Goal: Subscribe to service/newsletter

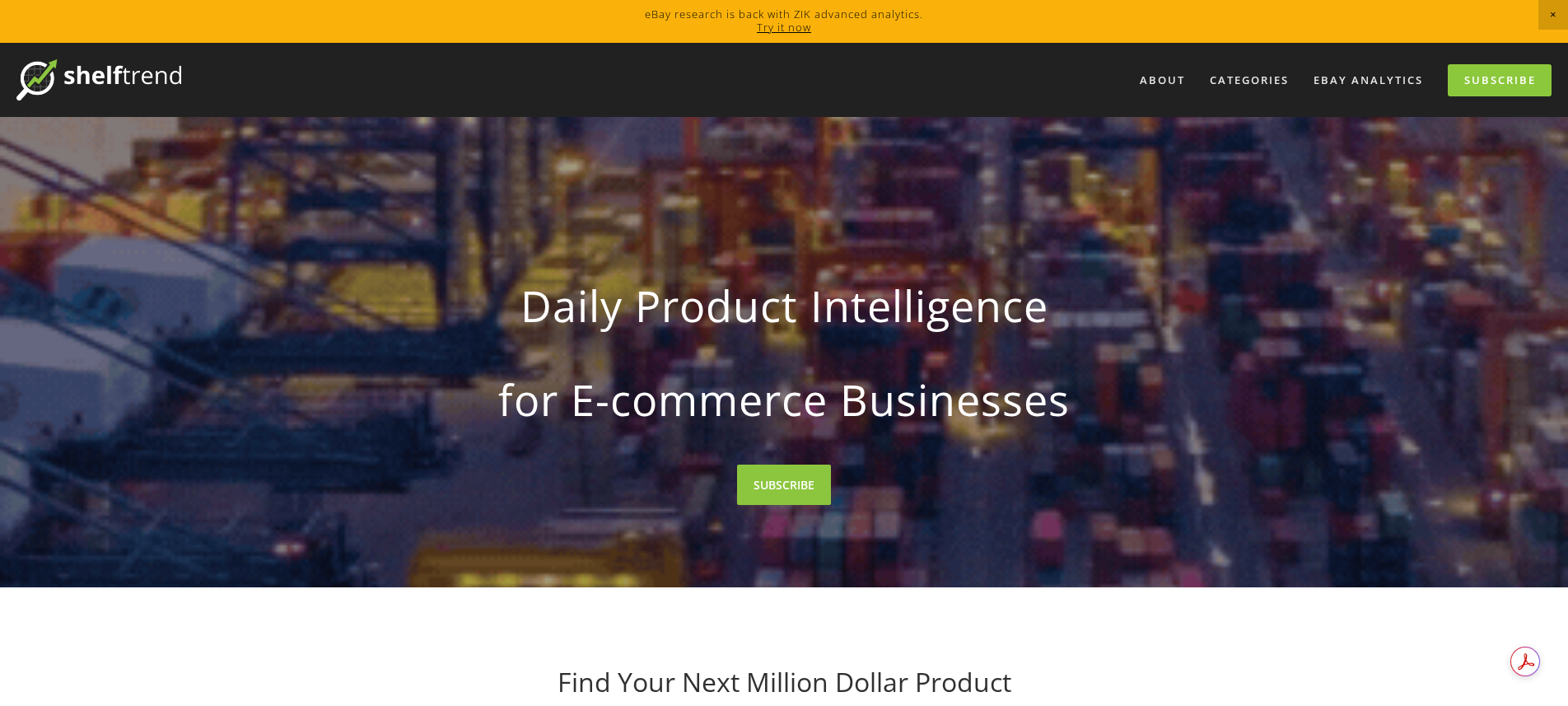
click at [770, 29] on link "Try it now" at bounding box center [784, 27] width 55 height 15
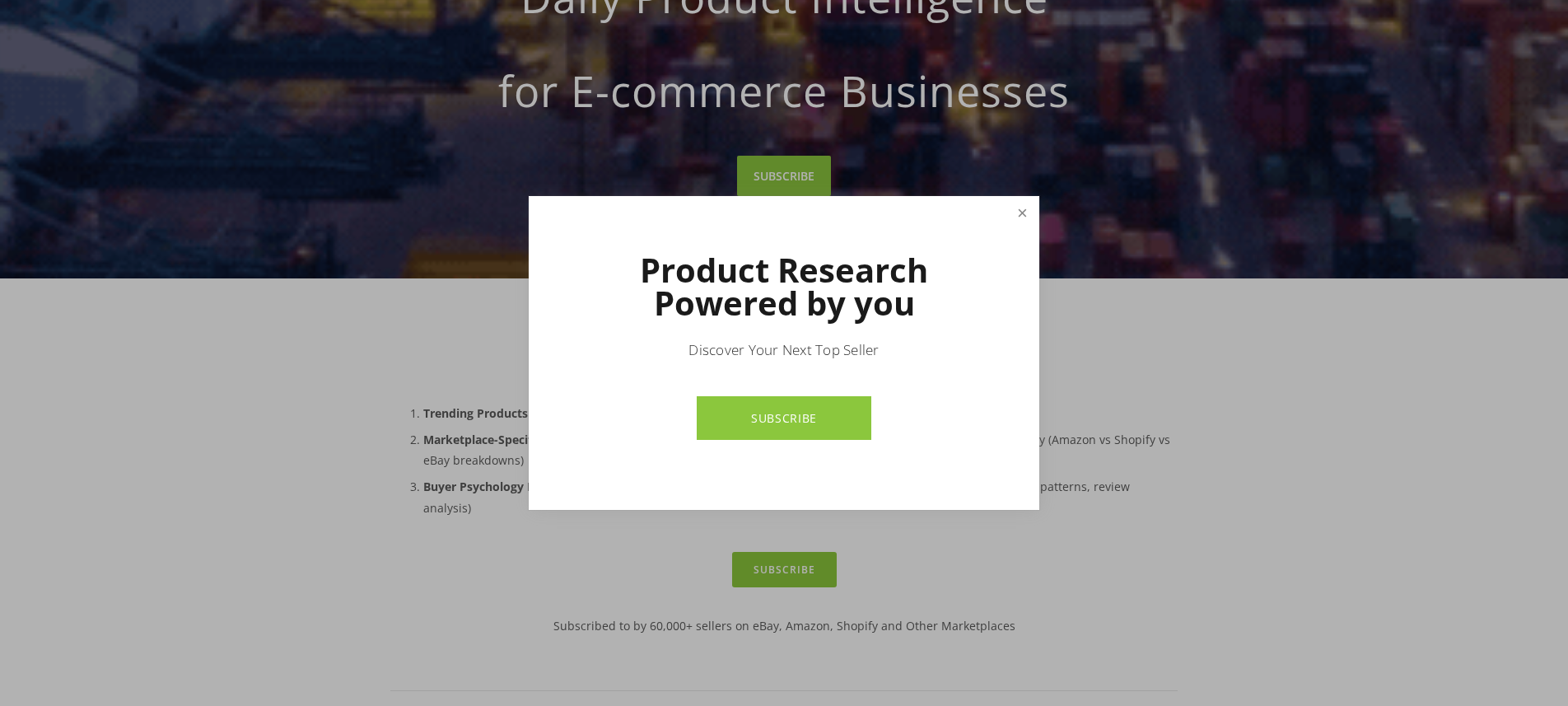
scroll to position [329, 0]
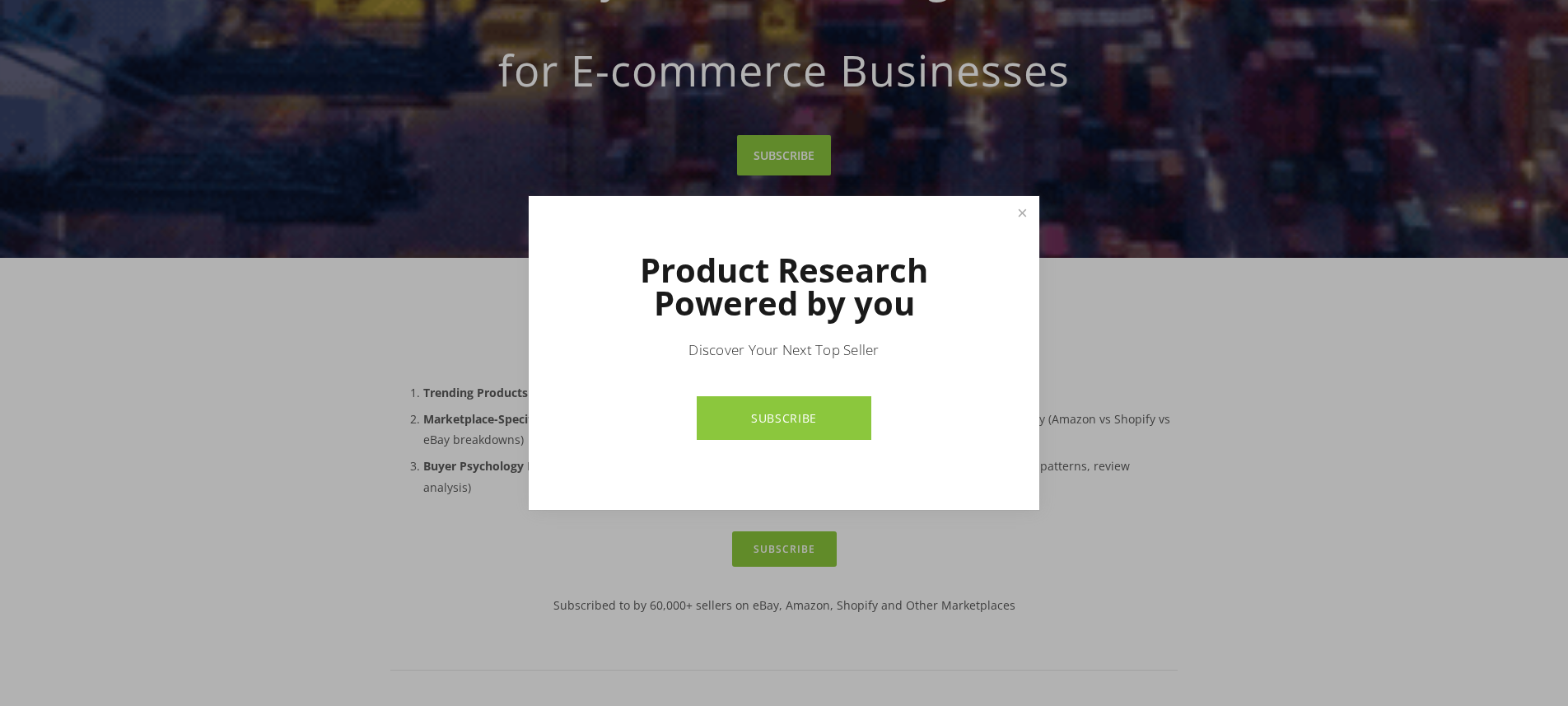
click at [743, 420] on link "SUBSCRIBE" at bounding box center [783, 418] width 173 height 44
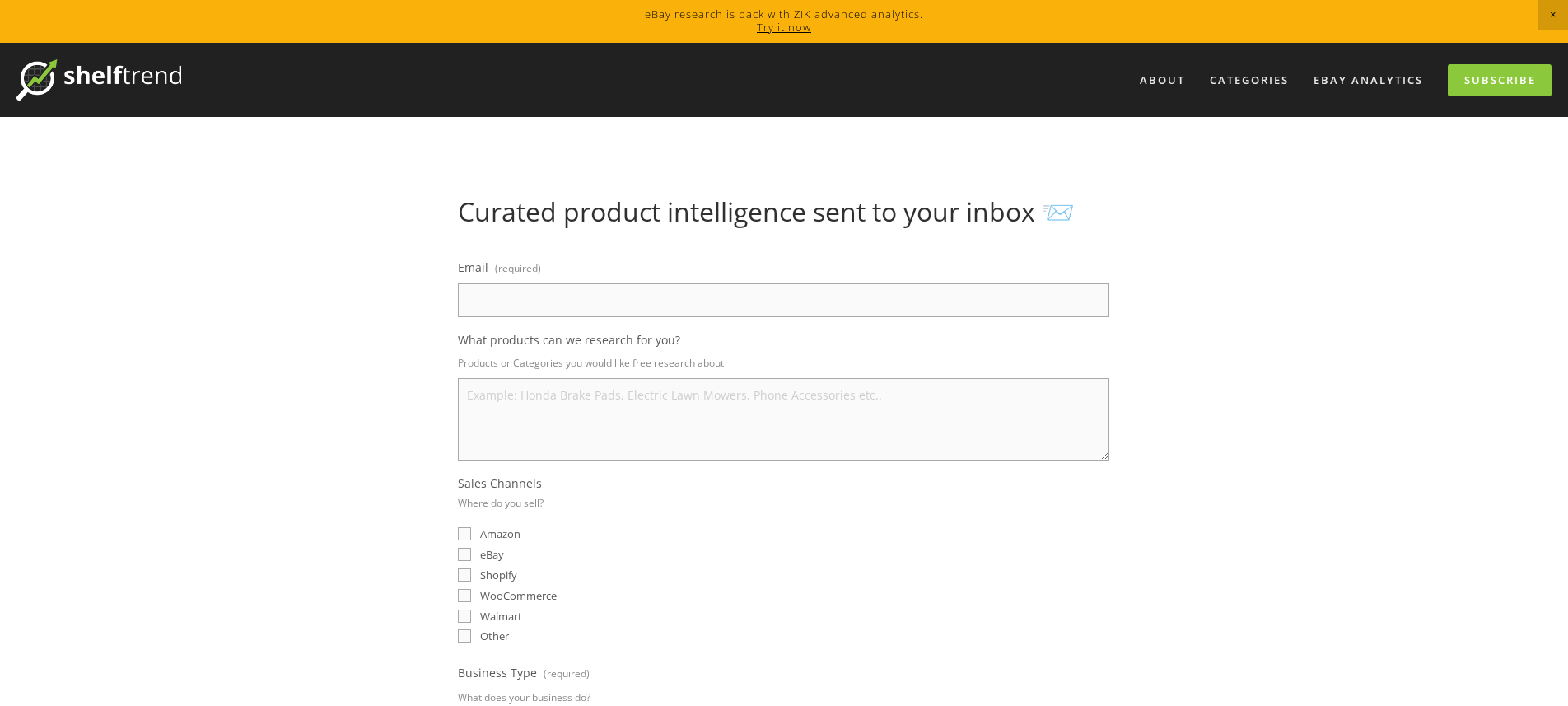
click at [519, 308] on input "Email (required)" at bounding box center [783, 300] width 651 height 34
type input "fawad_shahid@hotmail.com"
select select "Canada"
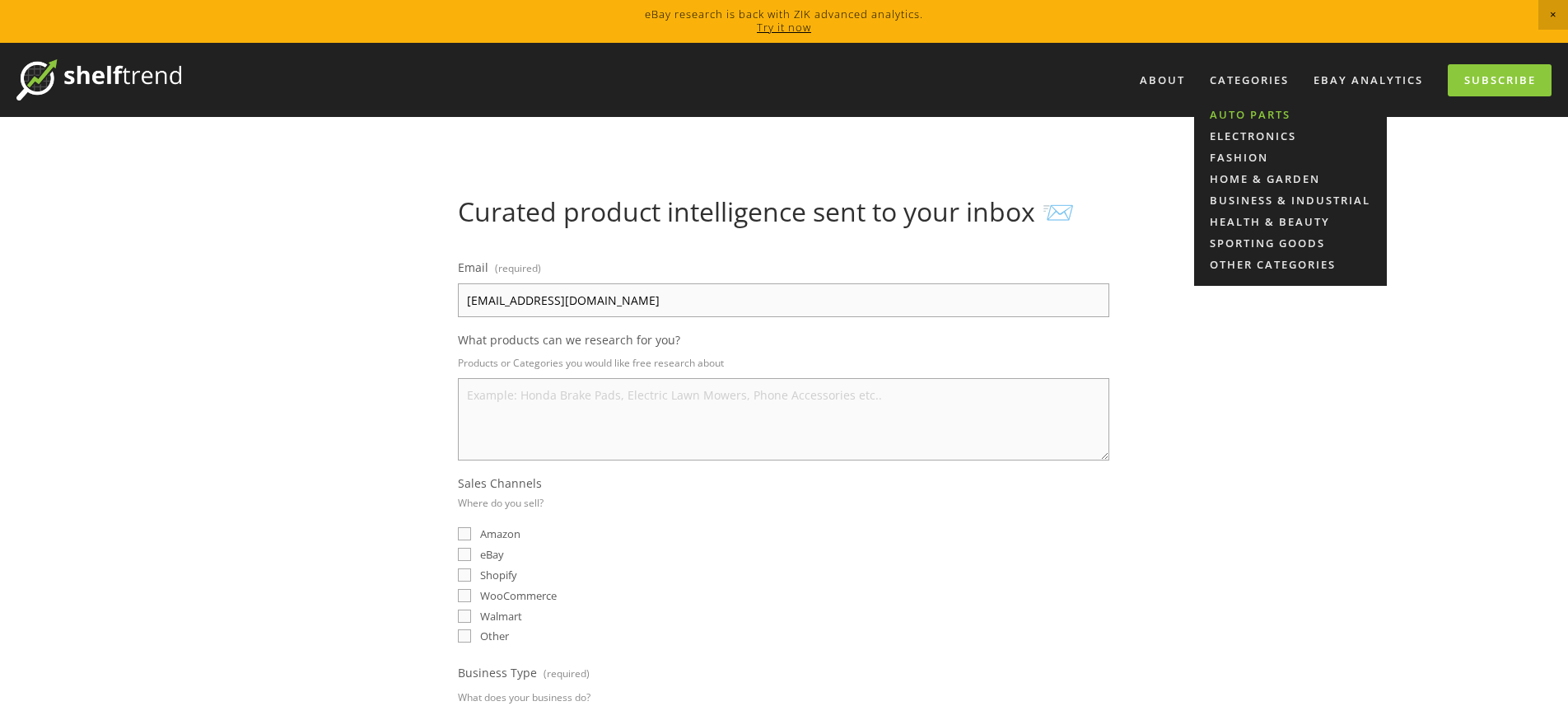
click at [1256, 116] on link "Auto Parts" at bounding box center [1291, 114] width 192 height 22
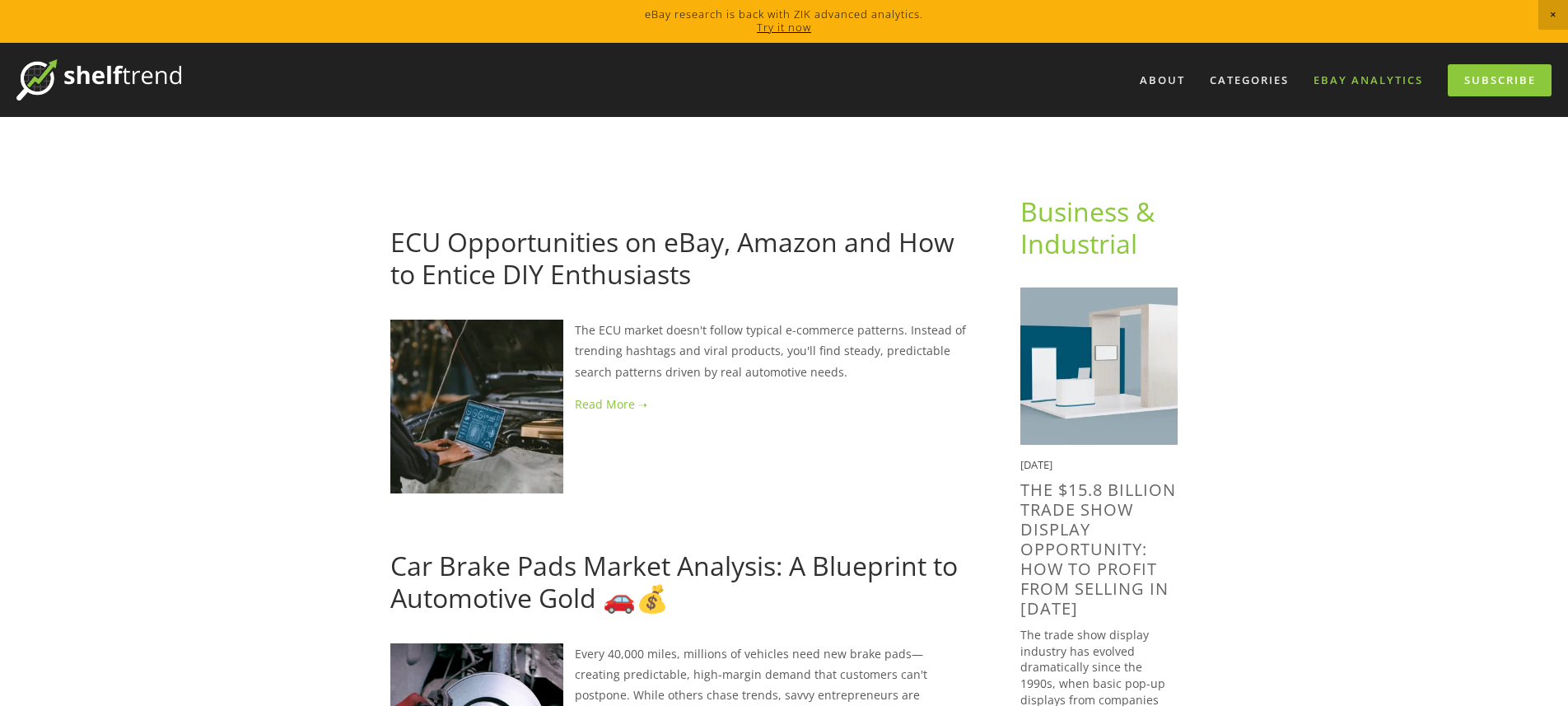
click at [1356, 89] on link "eBay Analytics" at bounding box center [1369, 80] width 131 height 27
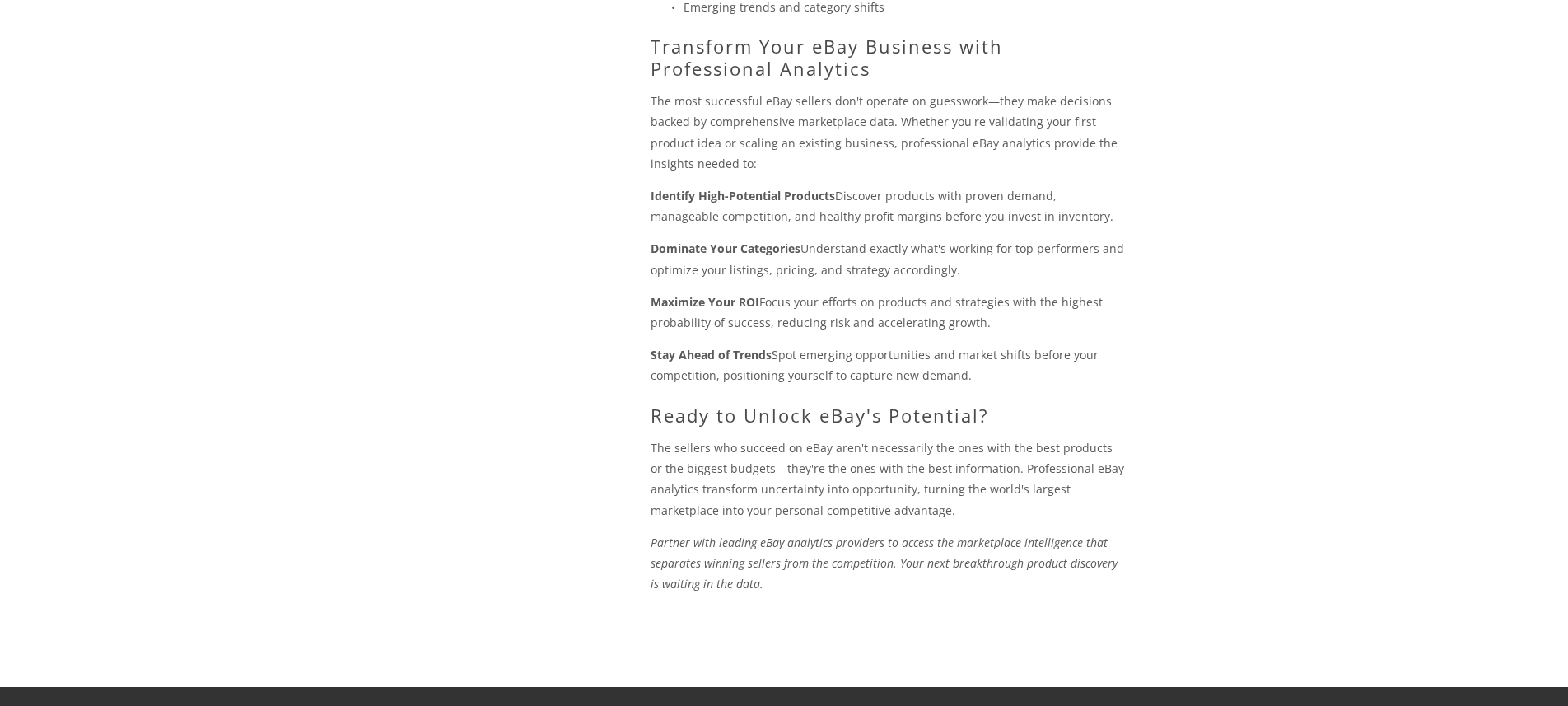
scroll to position [1901, 0]
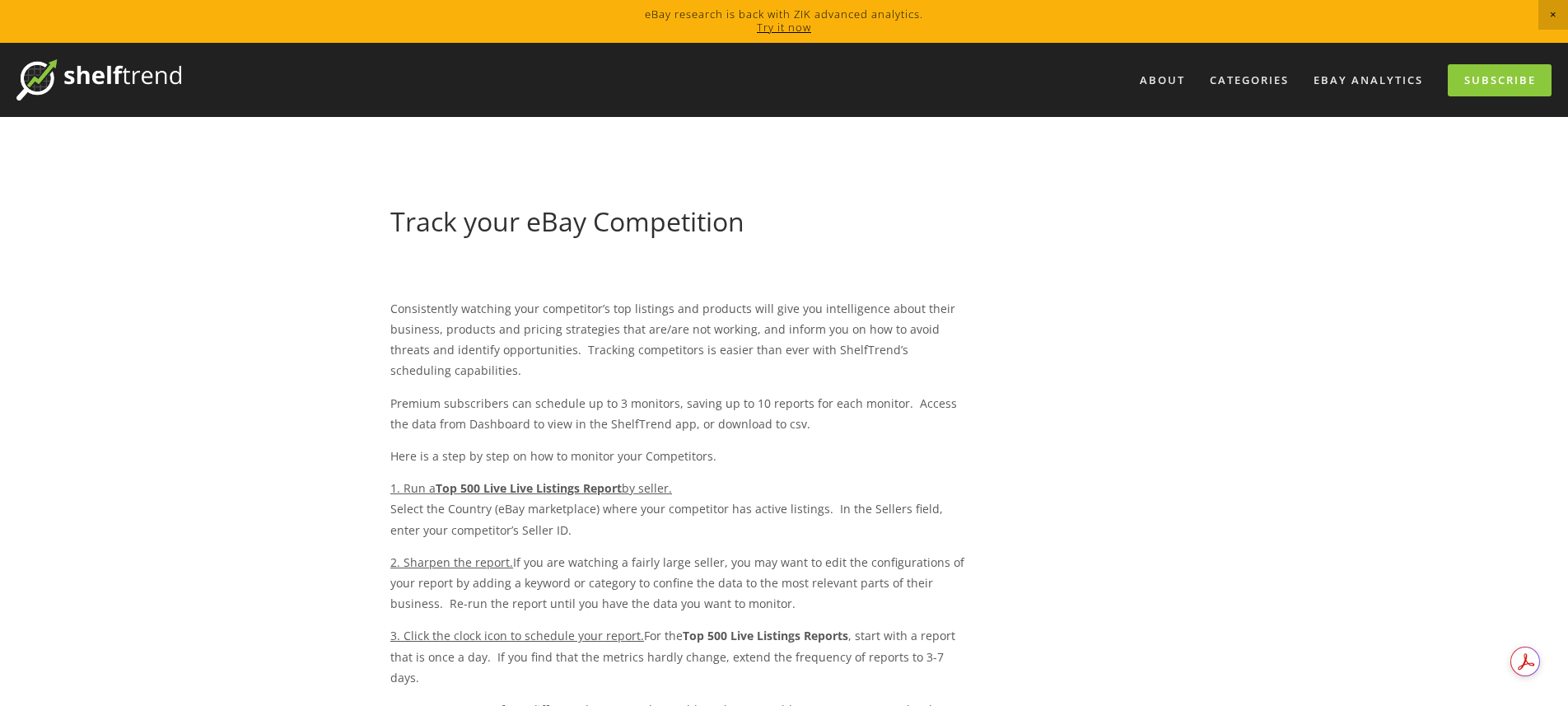
click at [560, 486] on strong "Top 500 Live Live Listings Report" at bounding box center [528, 488] width 186 height 16
click at [417, 481] on span "1. Run a Top 500 Live Live Listings Report by seller." at bounding box center [532, 488] width 282 height 16
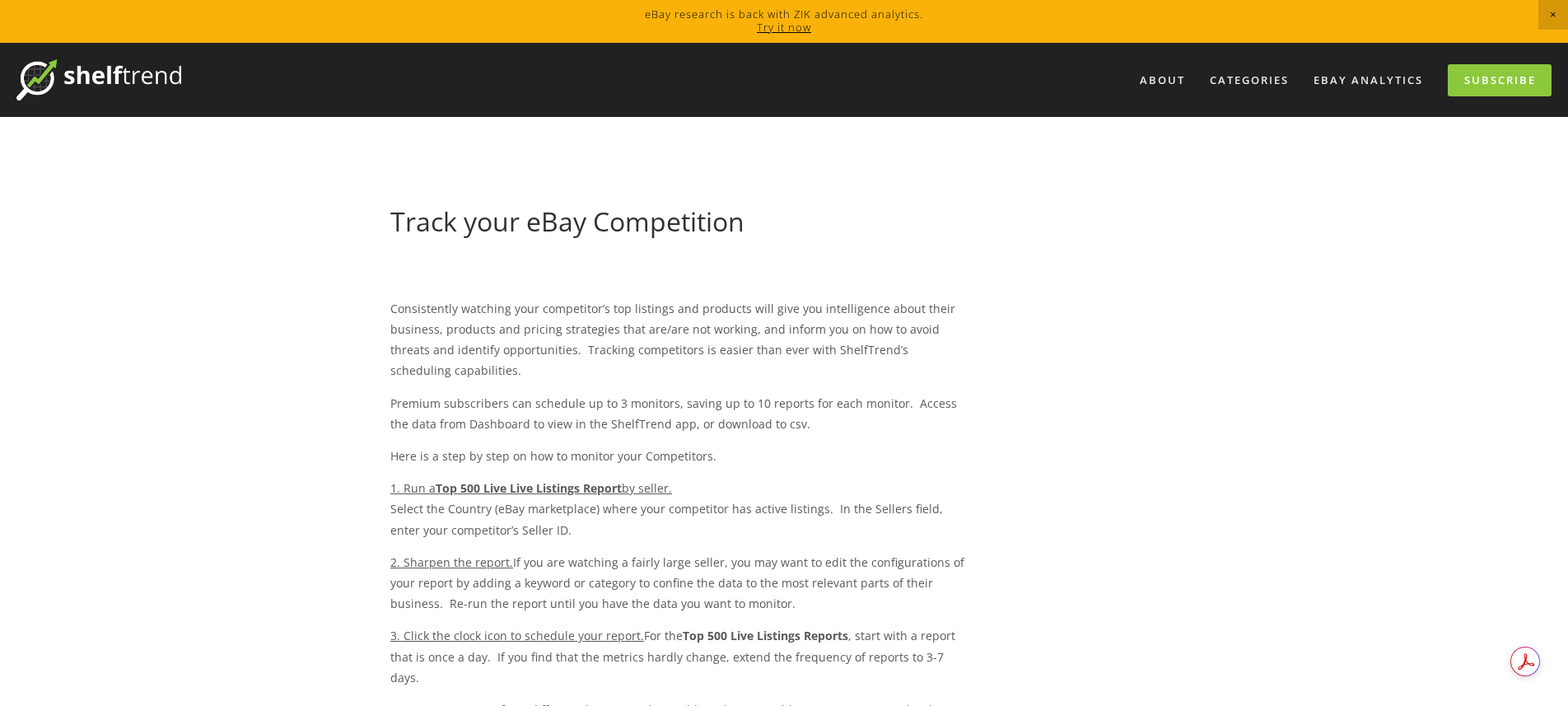
click at [477, 490] on strong "Top 500 Live Live Listings Report" at bounding box center [528, 488] width 186 height 16
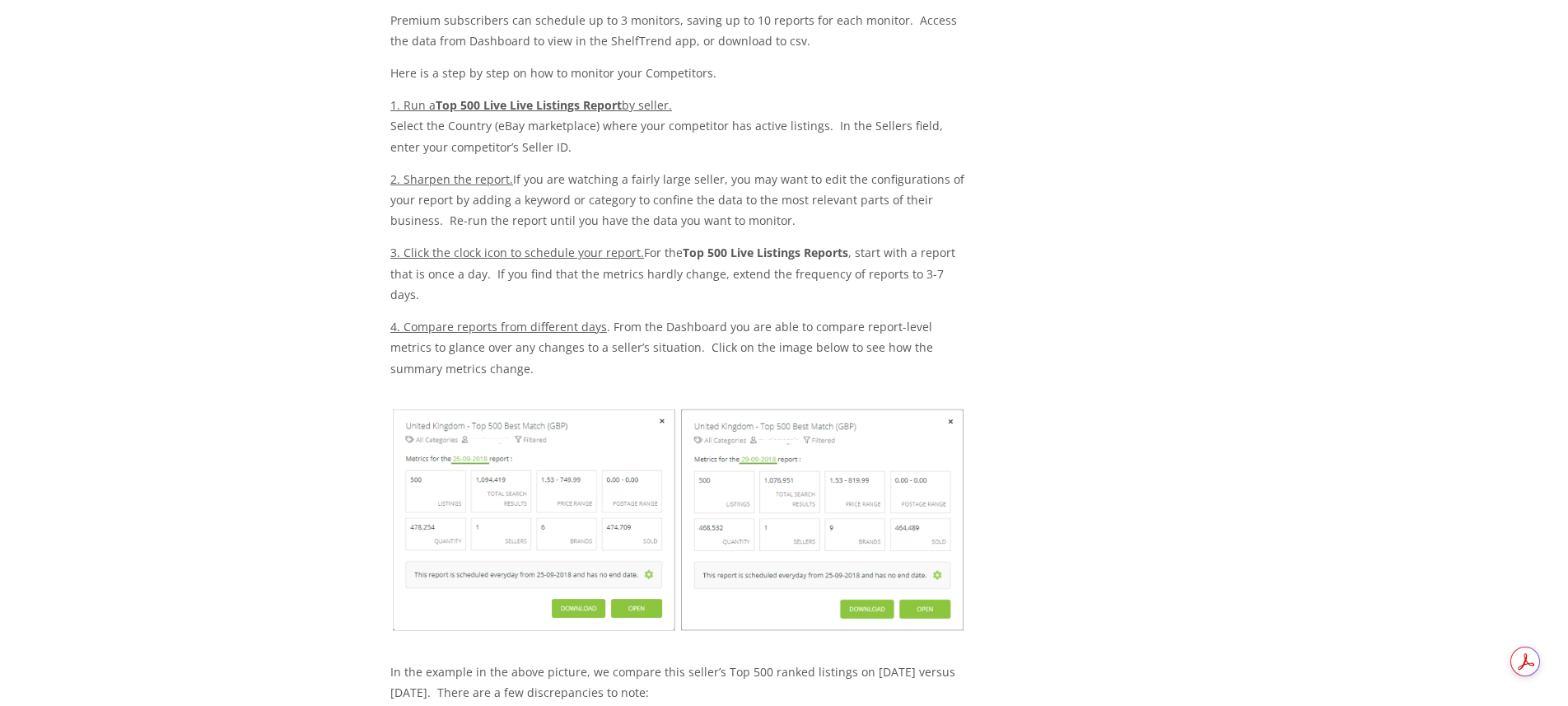
scroll to position [553, 0]
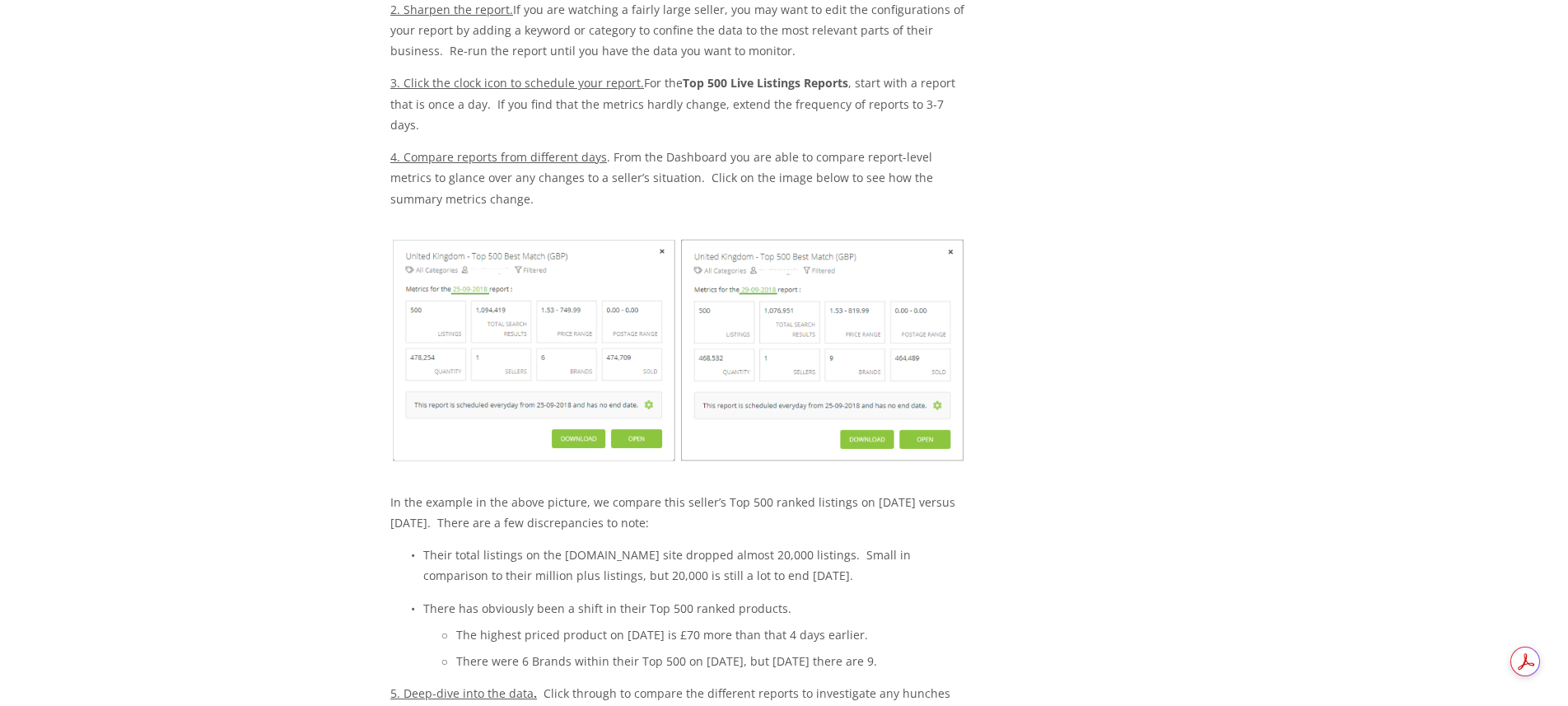
click at [569, 417] on img at bounding box center [679, 350] width 577 height 226
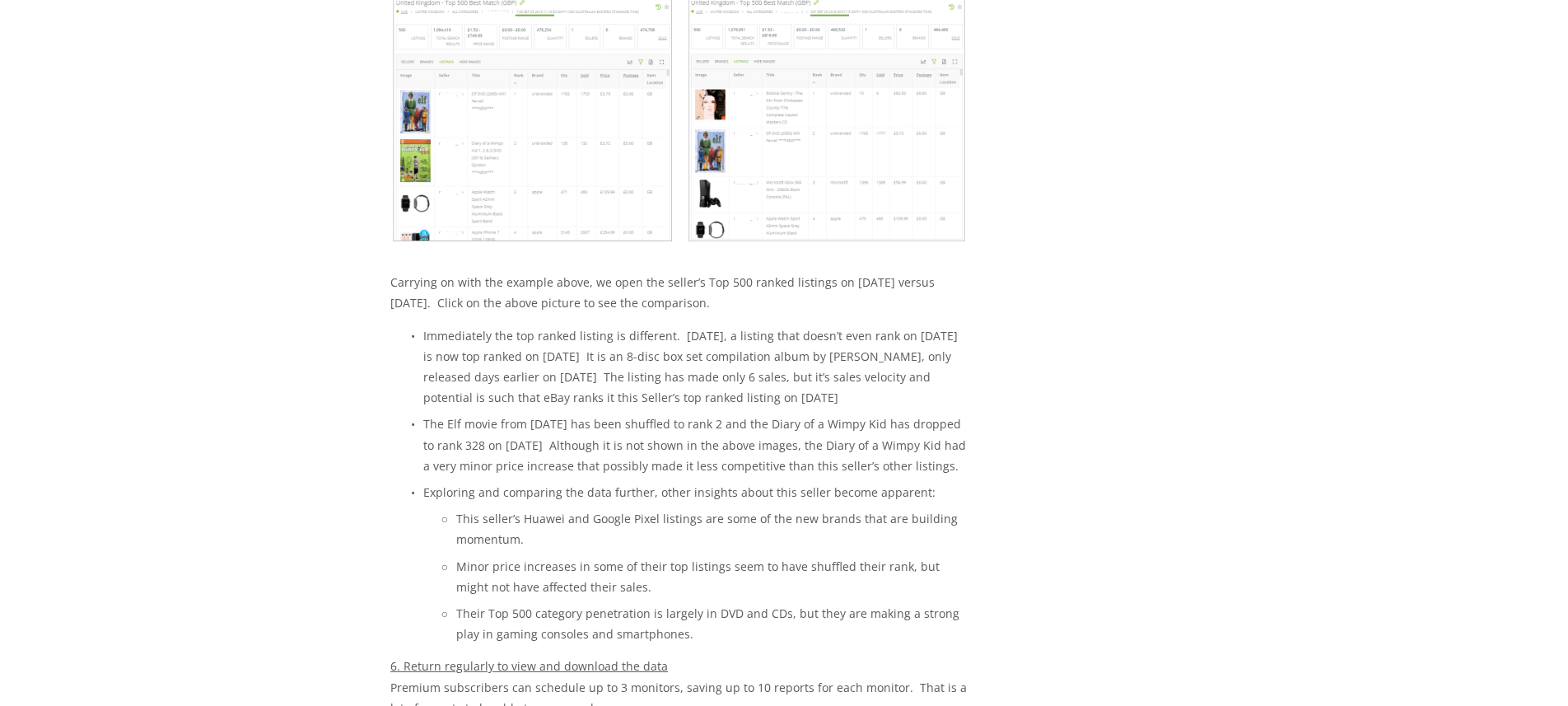
scroll to position [1919, 0]
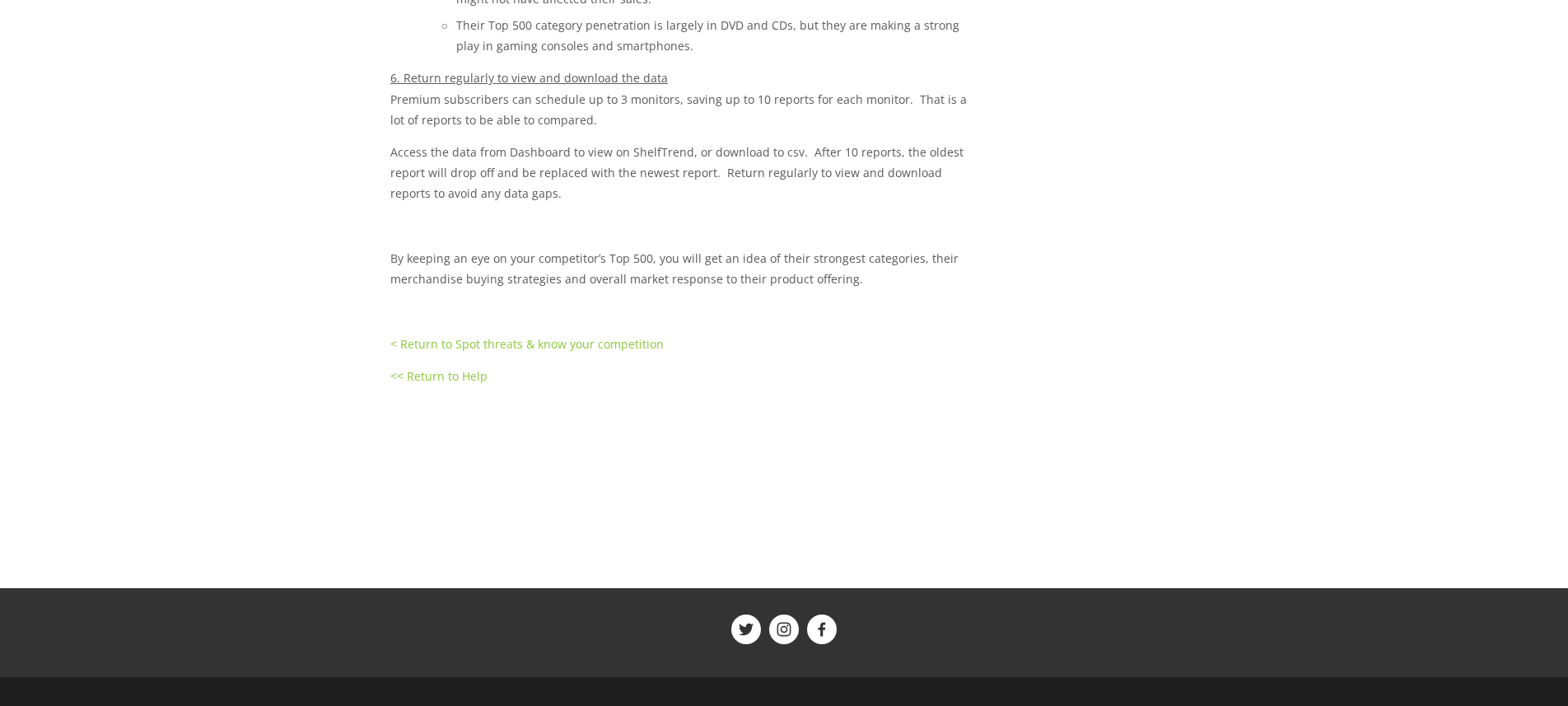
click at [473, 336] on link "< Return to Spot threats & know your competition" at bounding box center [528, 343] width 274 height 16
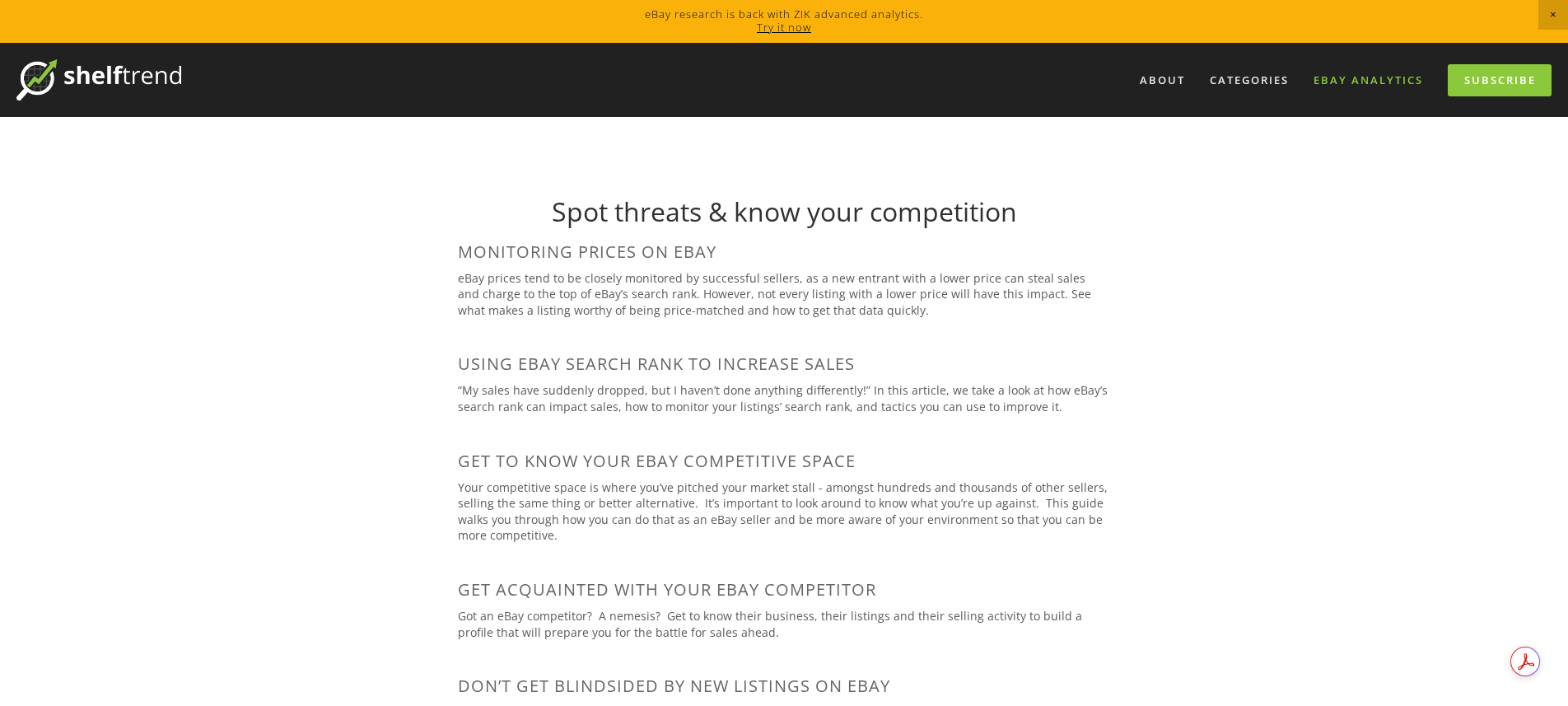
click at [1352, 84] on link "eBay Analytics" at bounding box center [1369, 80] width 131 height 27
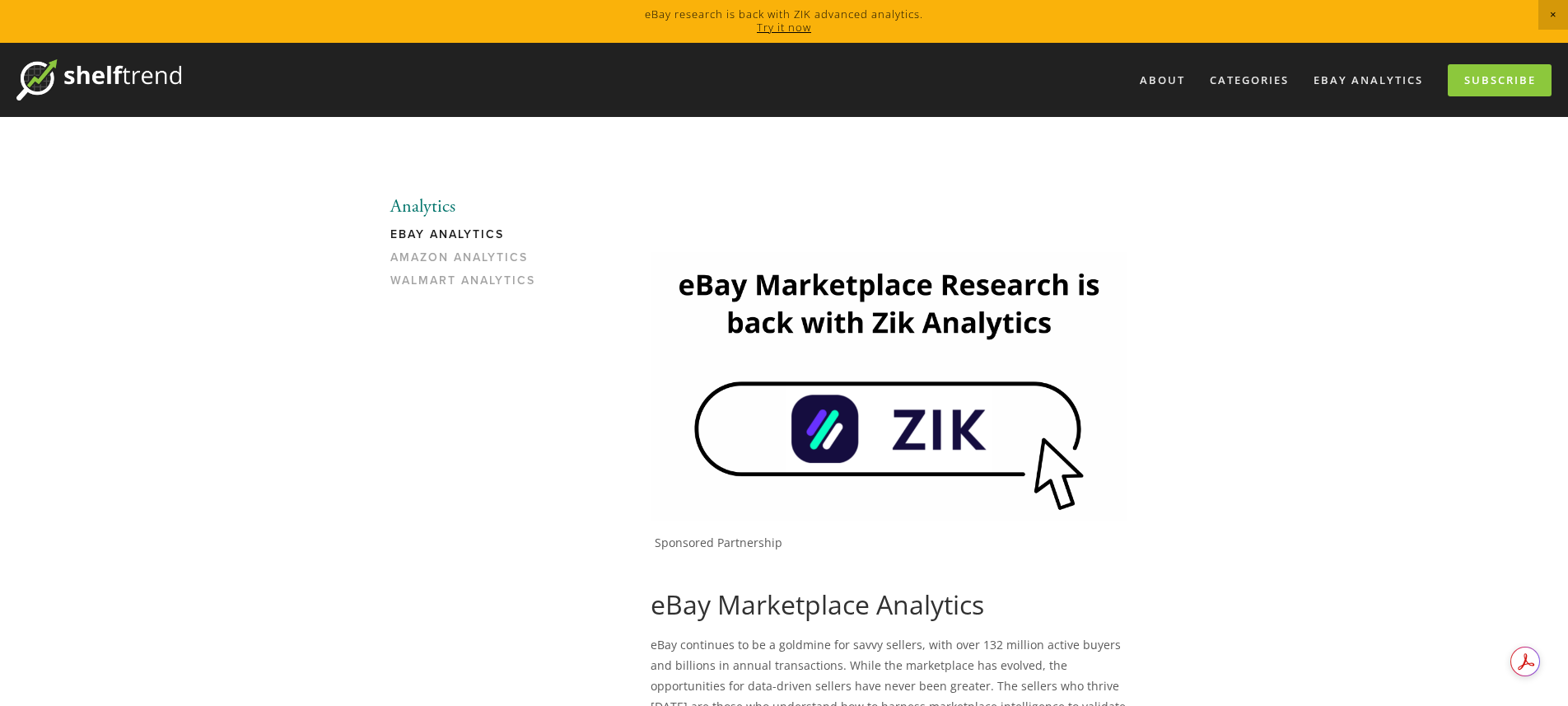
click at [854, 430] on img at bounding box center [889, 386] width 476 height 268
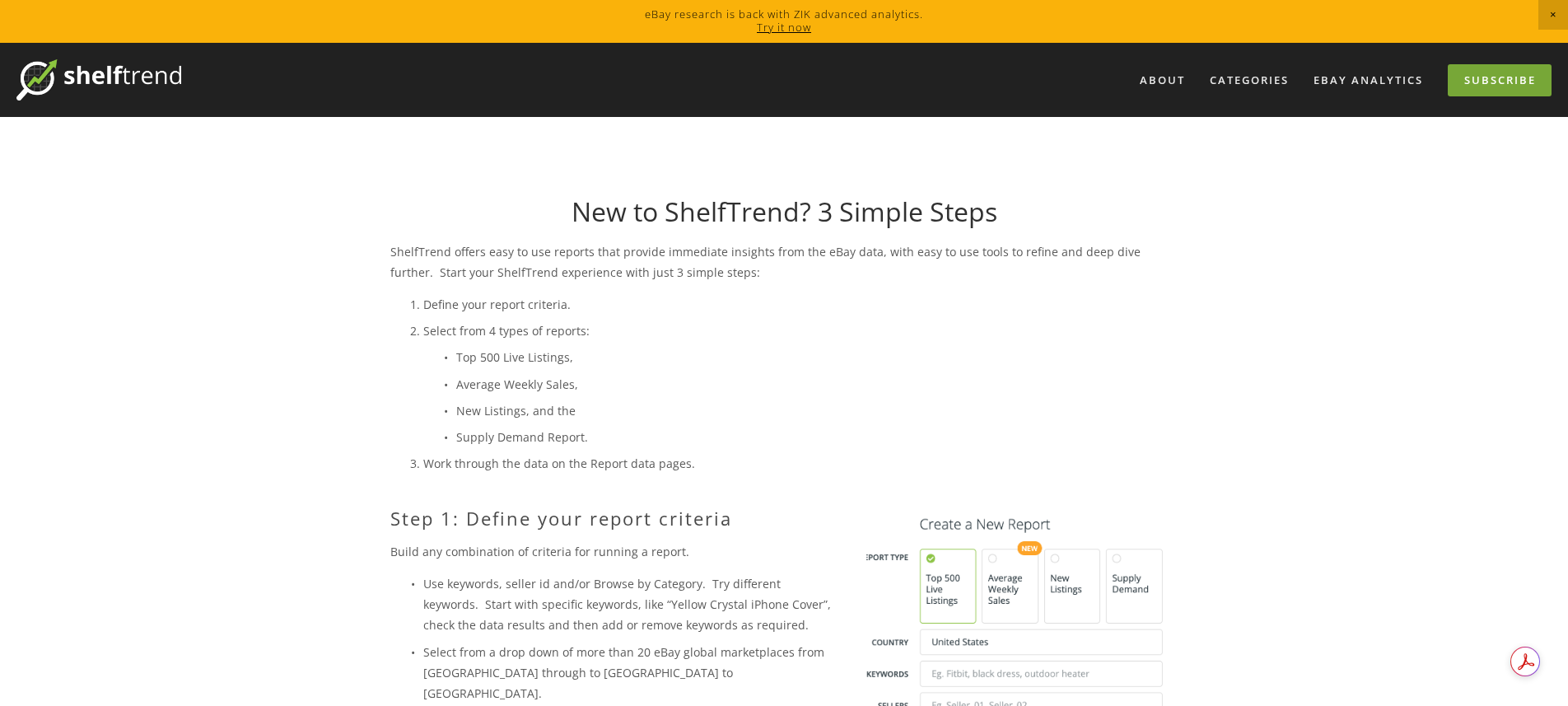
click at [1490, 84] on link "Subscribe" at bounding box center [1499, 80] width 104 height 32
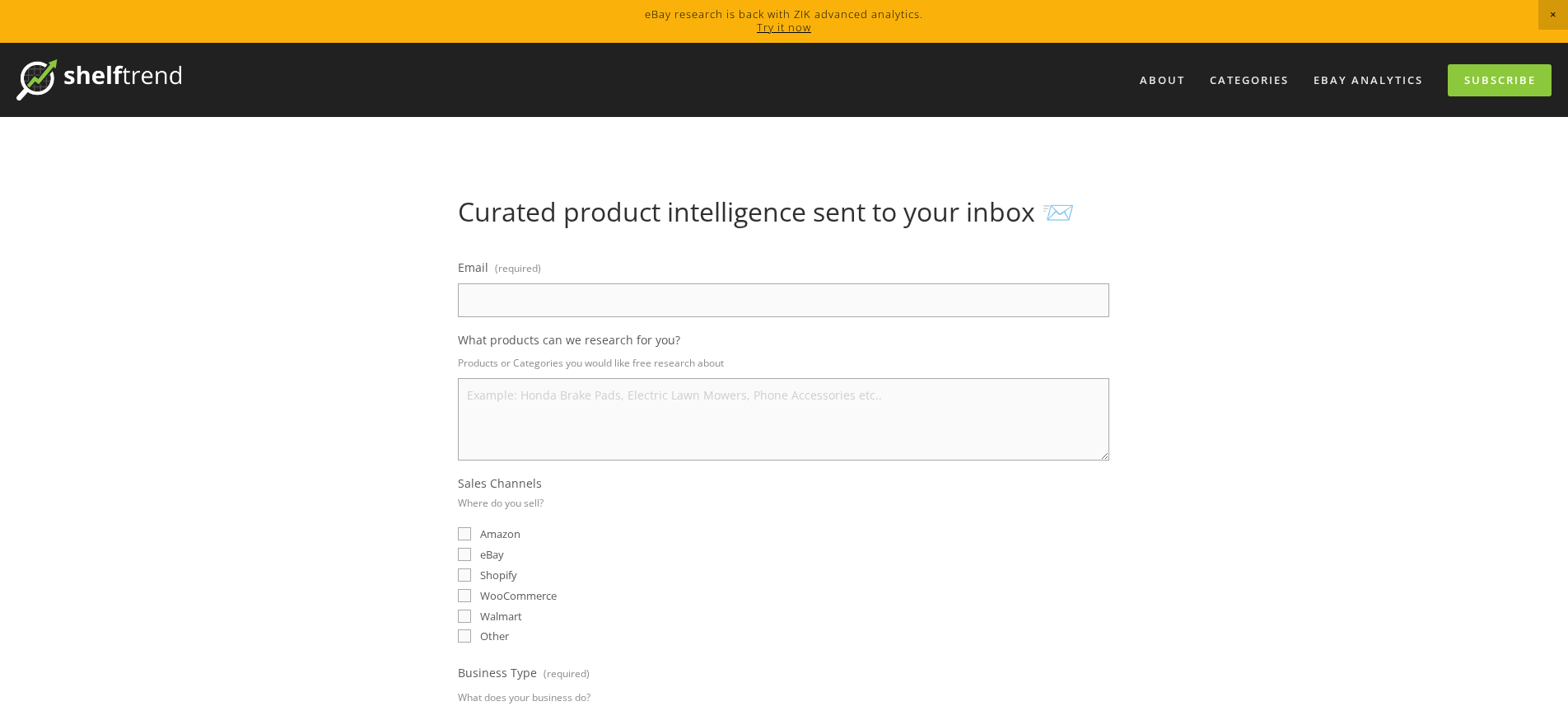
click at [631, 312] on input "Email (required)" at bounding box center [783, 300] width 651 height 34
type input "[EMAIL_ADDRESS][DOMAIN_NAME]"
select select "[GEOGRAPHIC_DATA]"
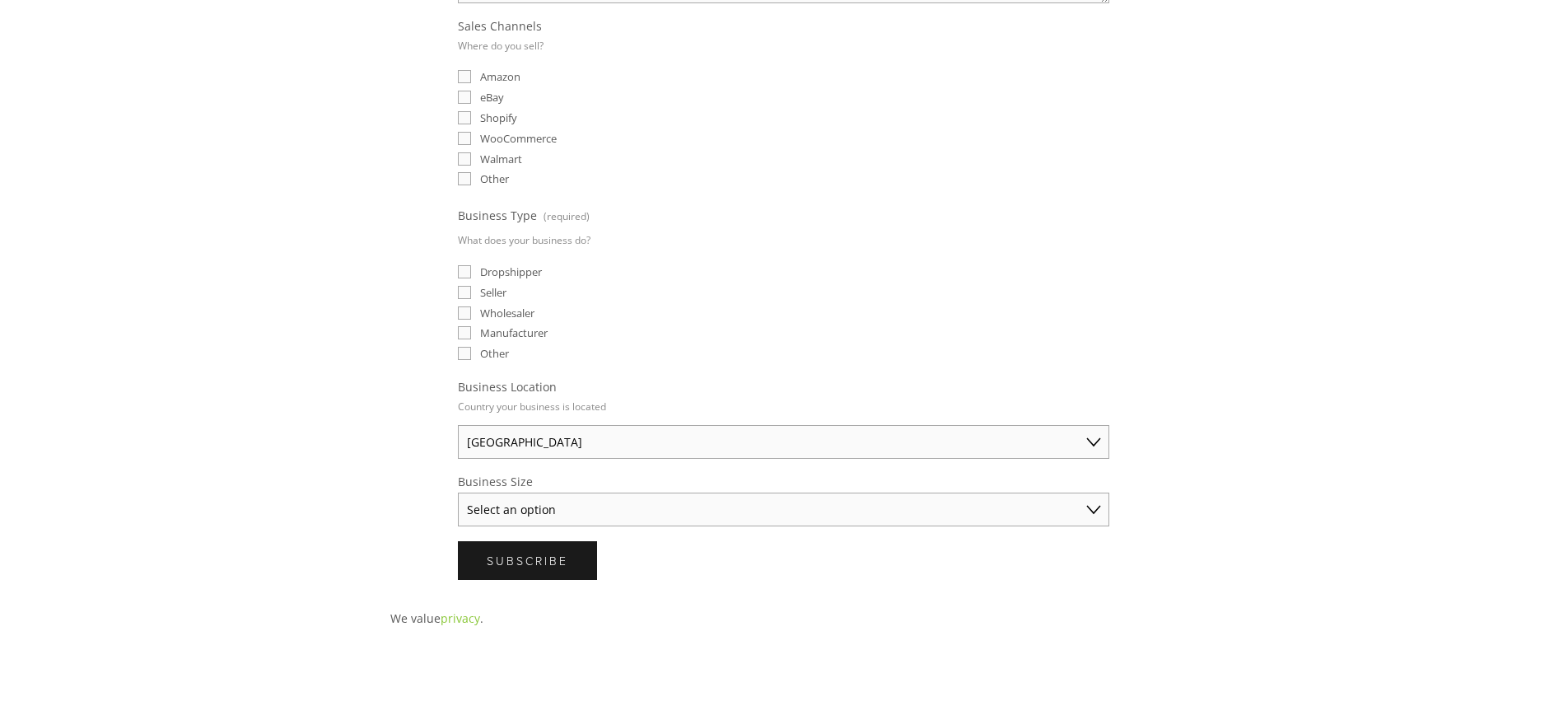
scroll to position [469, 0]
